Goal: Check status: Check status

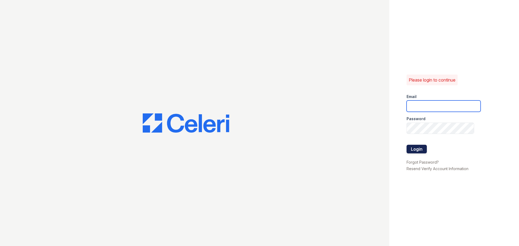
type input "crosby1@cafmanagement.com"
click at [422, 147] on button "Login" at bounding box center [417, 149] width 20 height 9
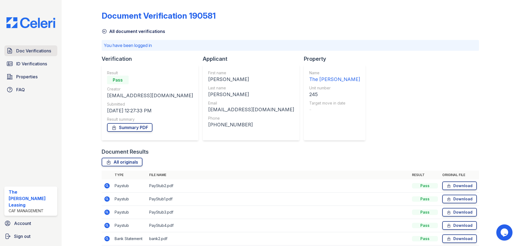
click at [24, 53] on span "Doc Verifications" at bounding box center [33, 51] width 35 height 6
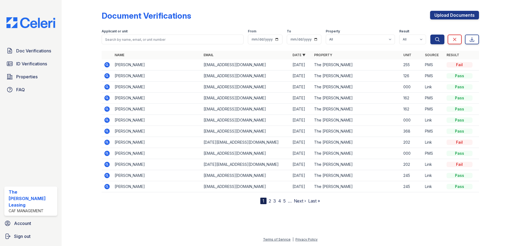
click at [109, 109] on icon at bounding box center [106, 109] width 5 height 5
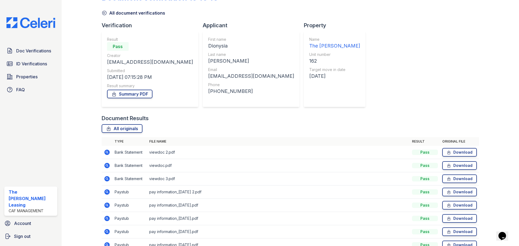
scroll to position [48, 0]
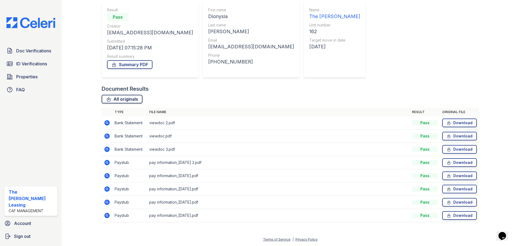
click at [125, 98] on link "All originals" at bounding box center [122, 99] width 41 height 9
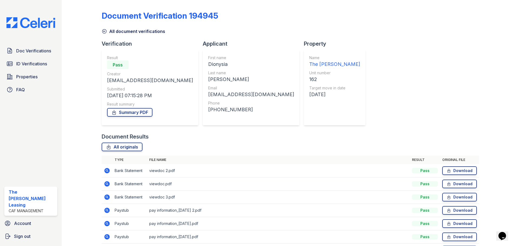
click at [104, 30] on icon at bounding box center [104, 31] width 5 height 5
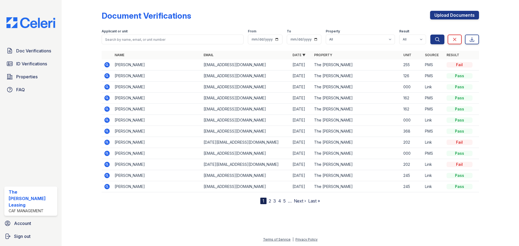
click at [108, 98] on icon at bounding box center [107, 98] width 6 height 6
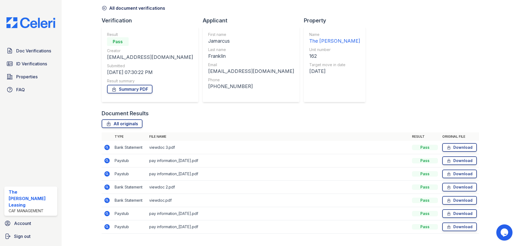
scroll to position [35, 0]
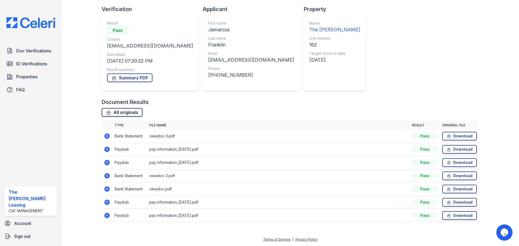
click at [122, 111] on link "All originals" at bounding box center [122, 112] width 41 height 9
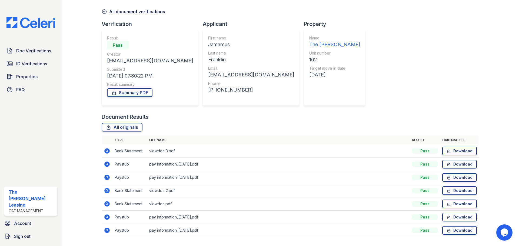
scroll to position [0, 0]
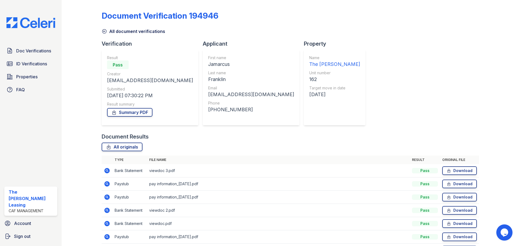
click at [104, 32] on icon at bounding box center [104, 31] width 5 height 5
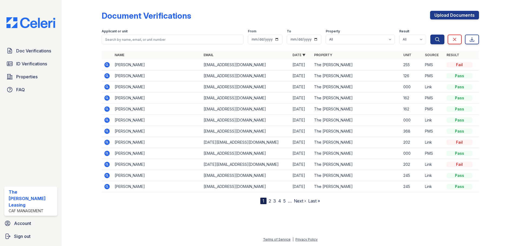
click at [104, 65] on icon at bounding box center [107, 65] width 6 height 6
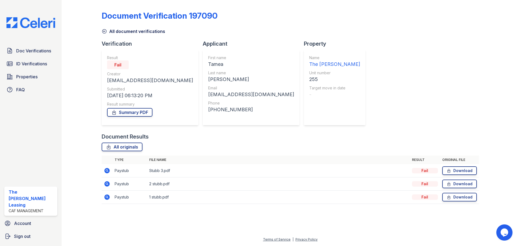
click at [106, 172] on icon at bounding box center [106, 170] width 5 height 5
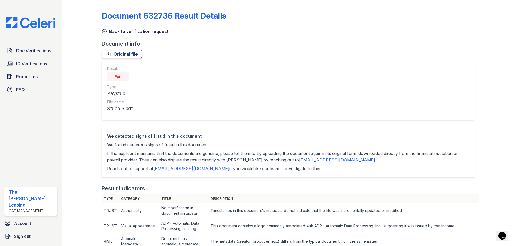
click at [105, 30] on icon at bounding box center [104, 31] width 5 height 5
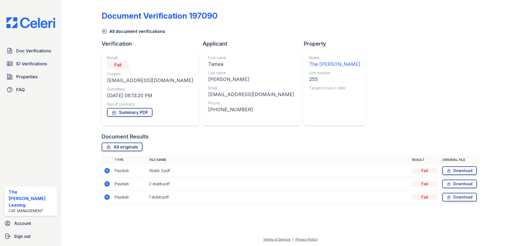
click at [105, 34] on icon at bounding box center [104, 31] width 5 height 5
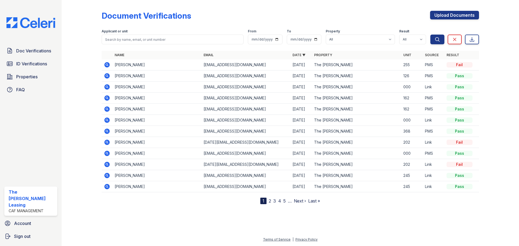
click at [110, 66] on icon at bounding box center [107, 65] width 6 height 6
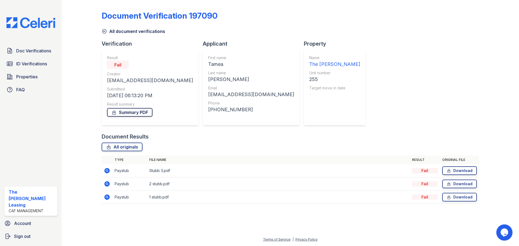
click at [129, 113] on link "Summary PDF" at bounding box center [129, 112] width 45 height 9
drag, startPoint x: 519, startPoint y: 50, endPoint x: 432, endPoint y: 52, distance: 87.4
click at [519, 50] on div "Document Verification 197090 All document verifications Verification Result Fai…" at bounding box center [290, 123] width 457 height 246
click at [133, 145] on link "All originals" at bounding box center [122, 147] width 41 height 9
